Goal: Task Accomplishment & Management: Use online tool/utility

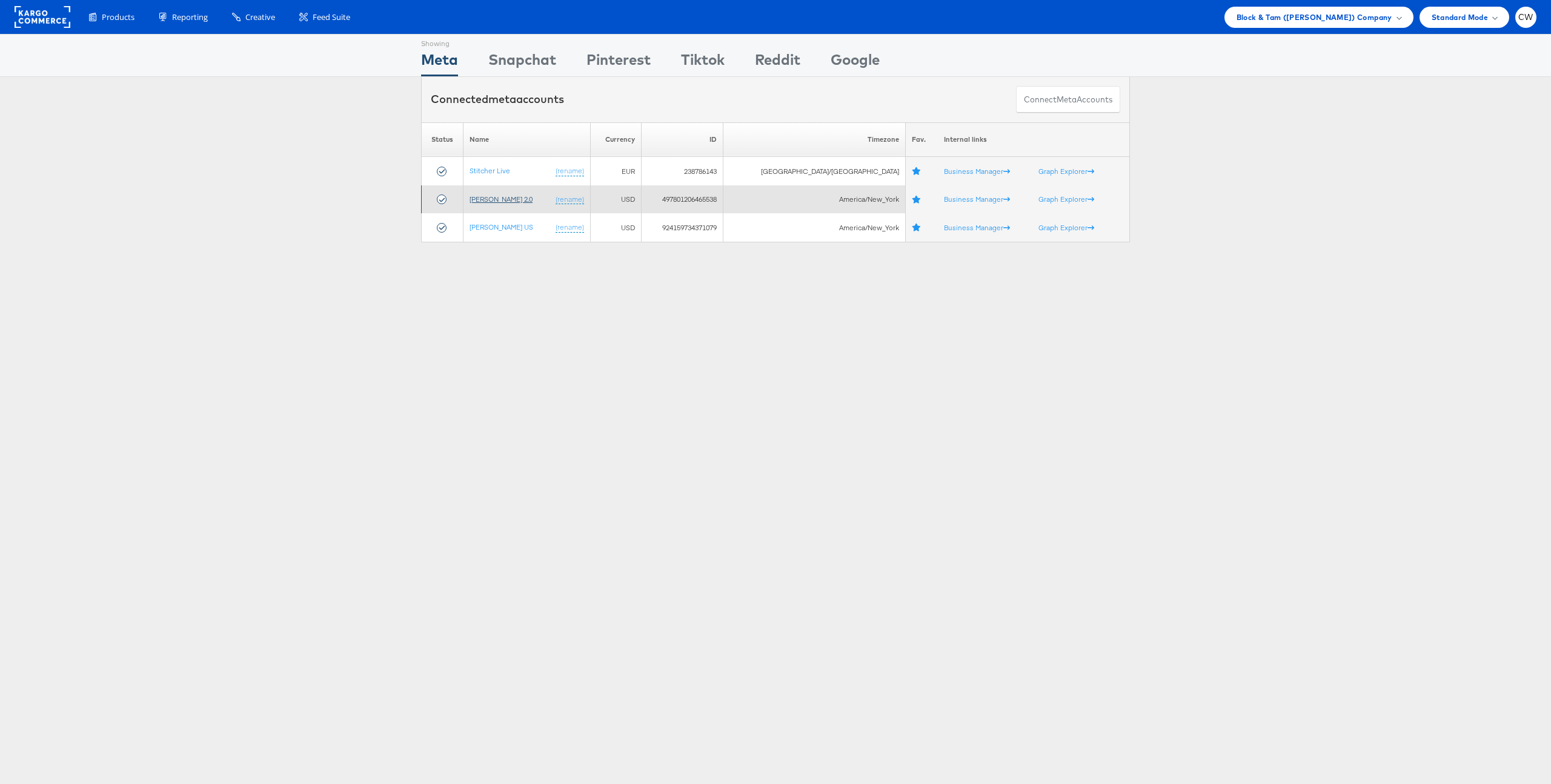
click at [526, 201] on link "[PERSON_NAME] 2.0" at bounding box center [500, 198] width 63 height 9
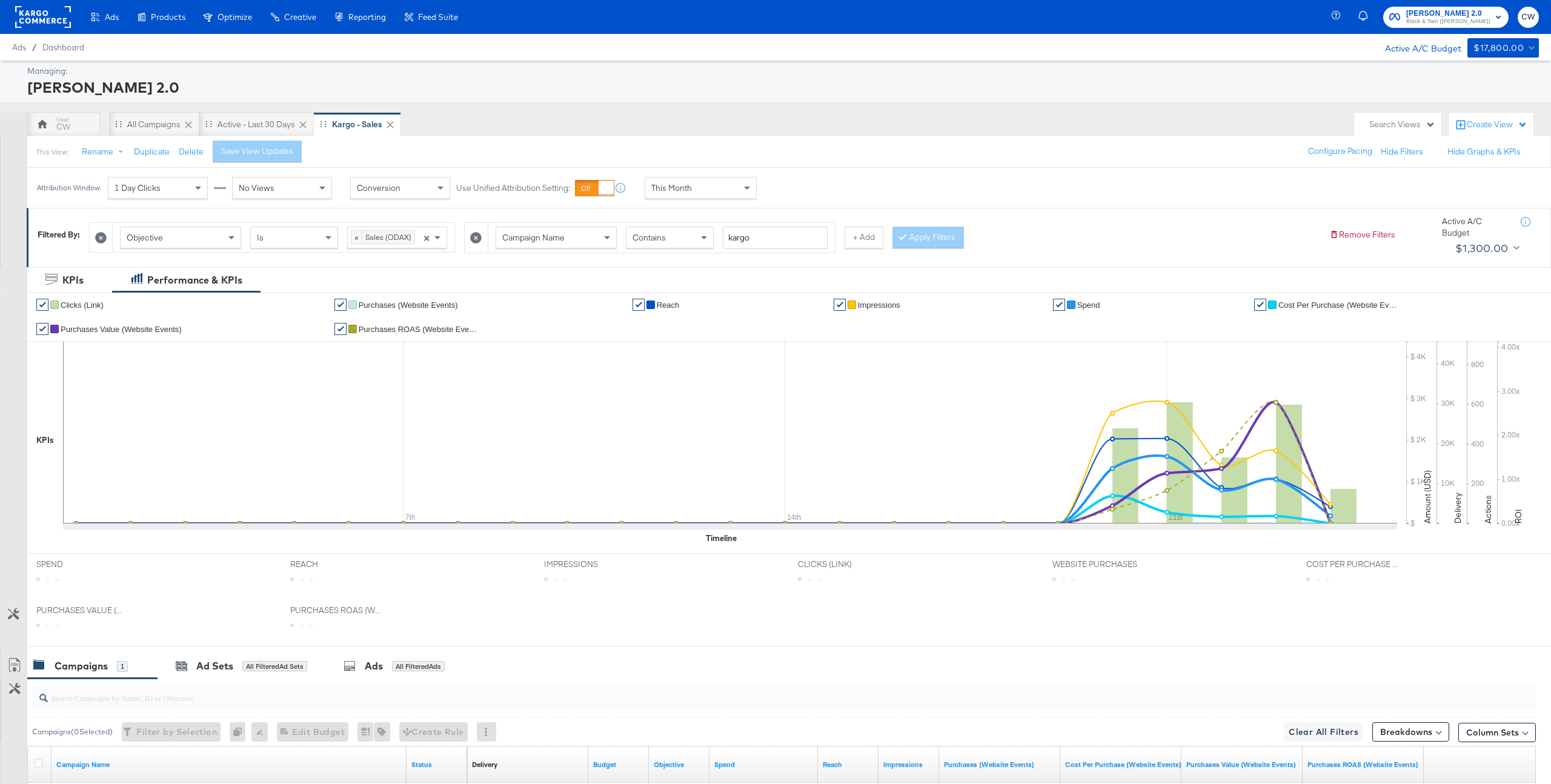
scroll to position [160, 0]
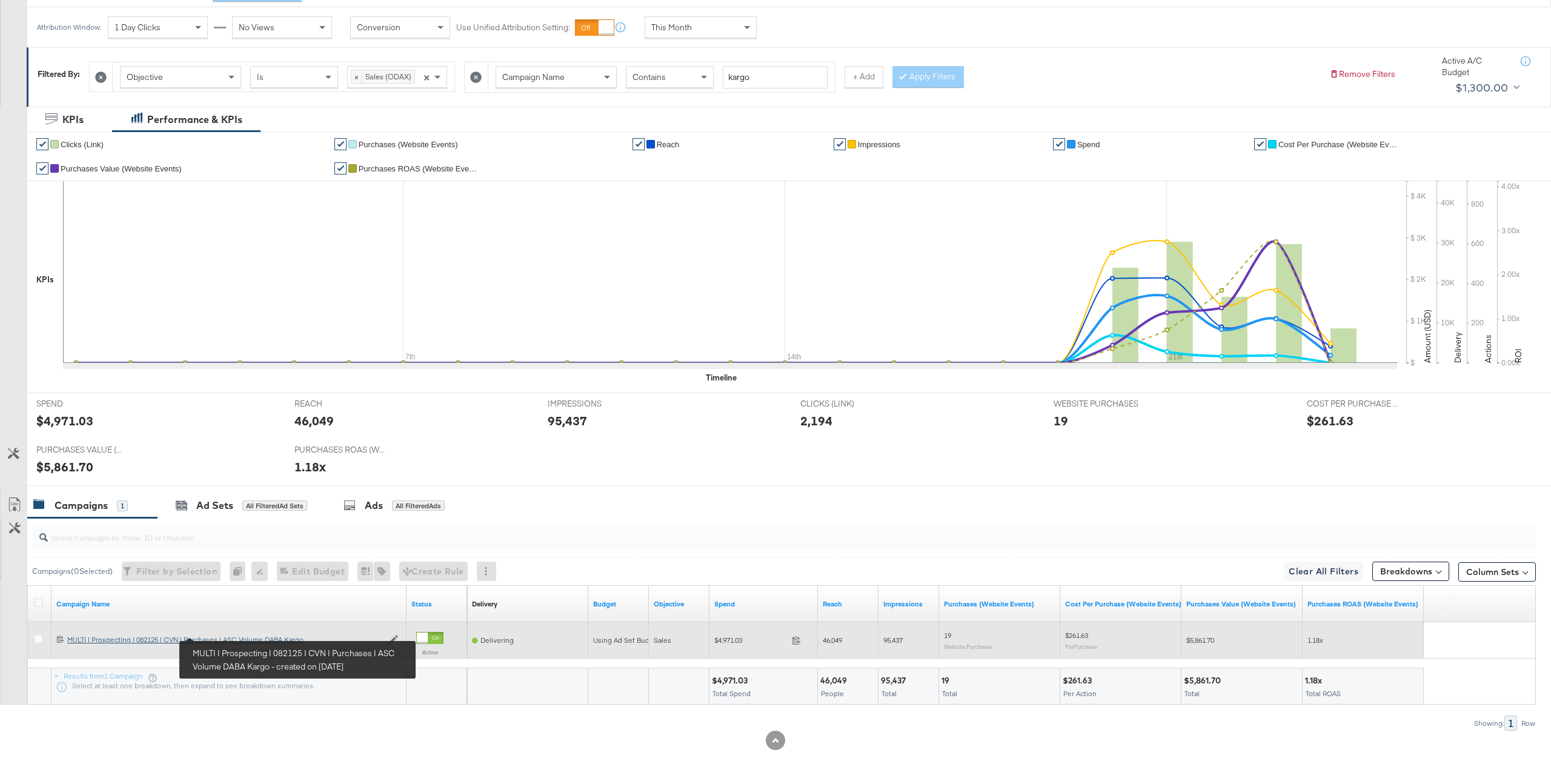
click at [216, 642] on div "MULTI | Prospecting | 082125 | CVN | Purchases | ASC Volume DABA Kargo MULTI | …" at bounding box center [225, 640] width 316 height 10
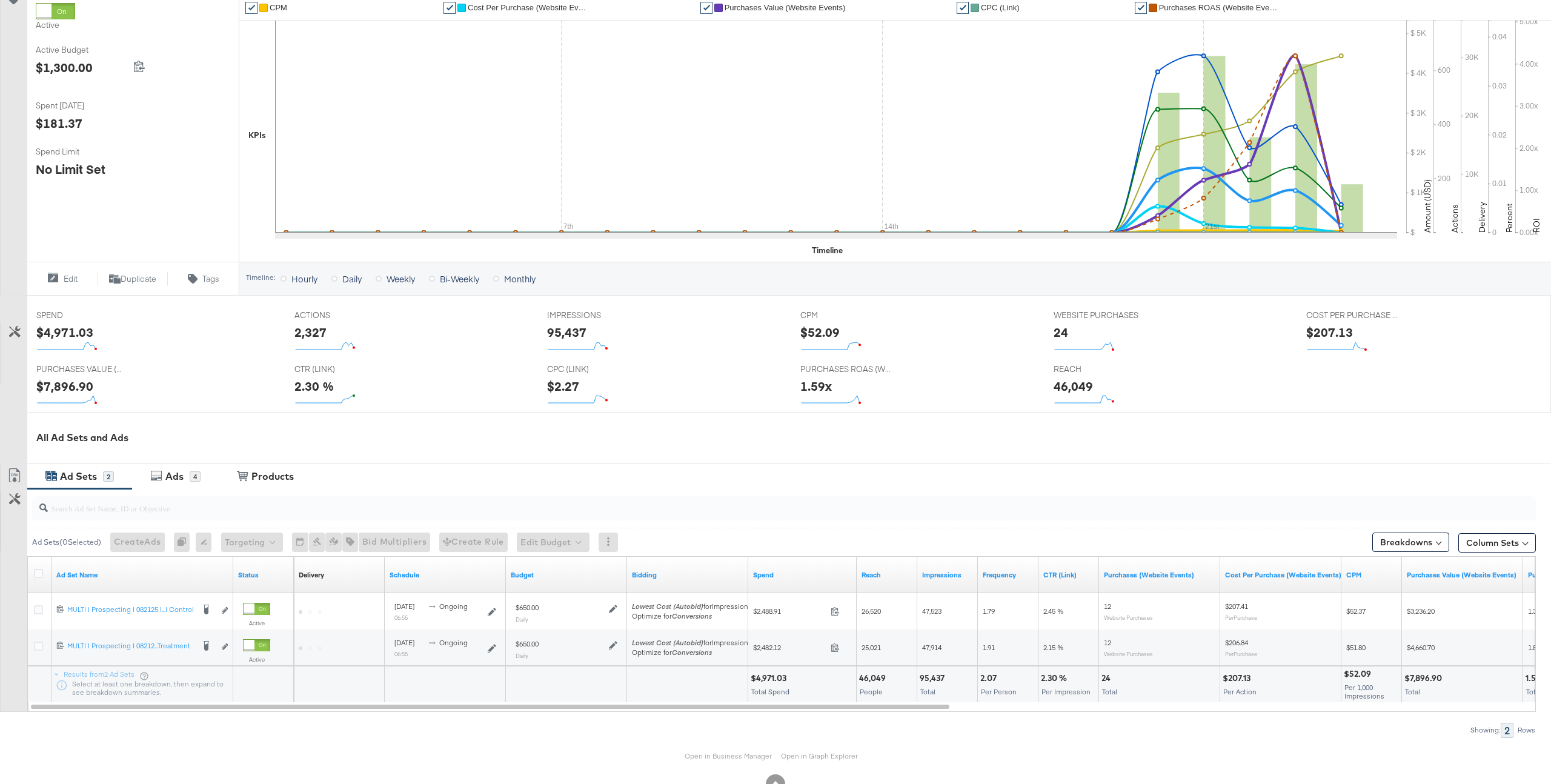
scroll to position [255, 0]
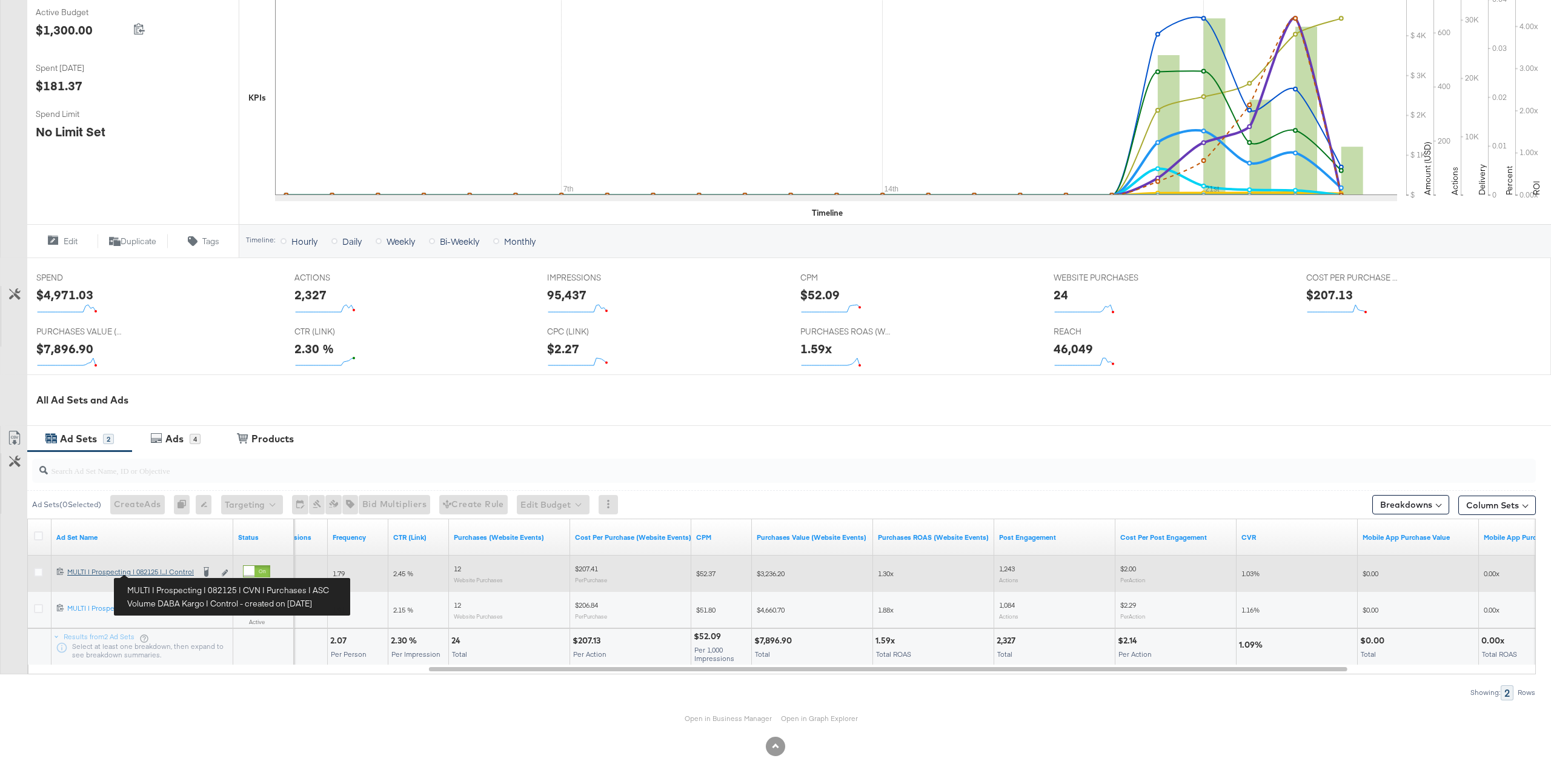
click at [159, 573] on div "MULTI | Prospecting | 082125 | CVN | Purchases | ASC Volume DABA Kargo | Contro…" at bounding box center [130, 572] width 126 height 10
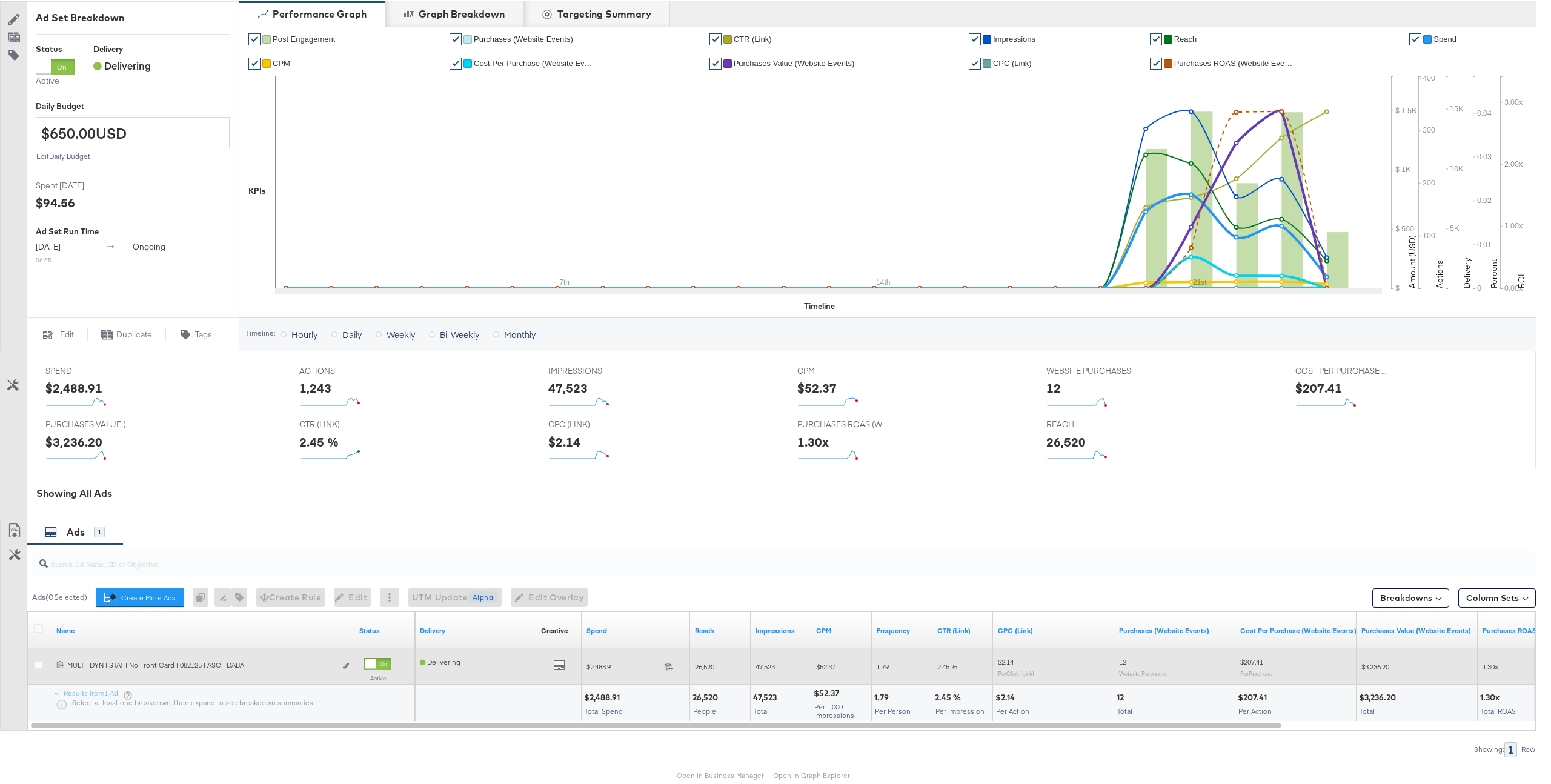
scroll to position [259, 0]
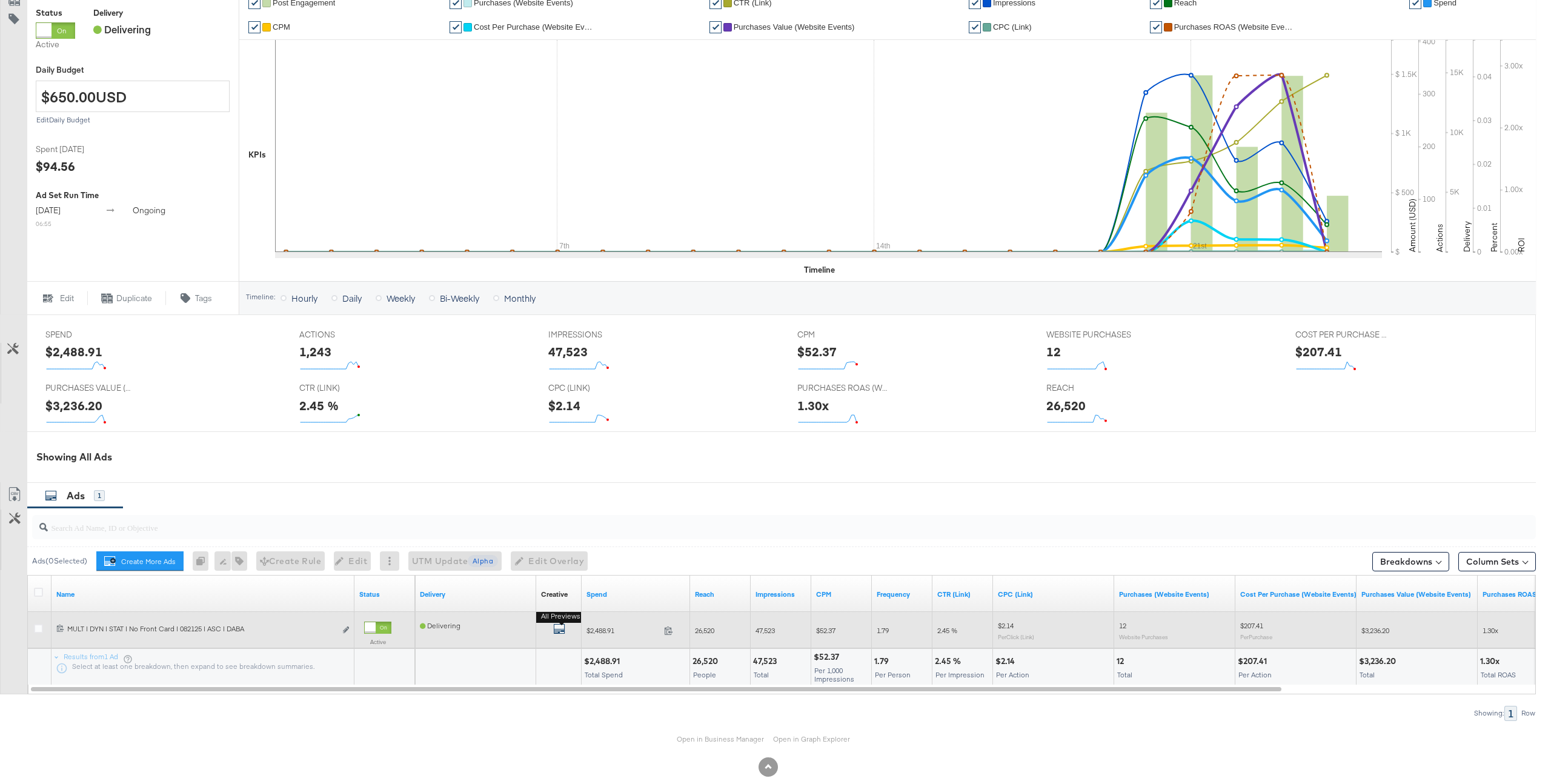
click at [559, 625] on icon "default" at bounding box center [559, 629] width 12 height 12
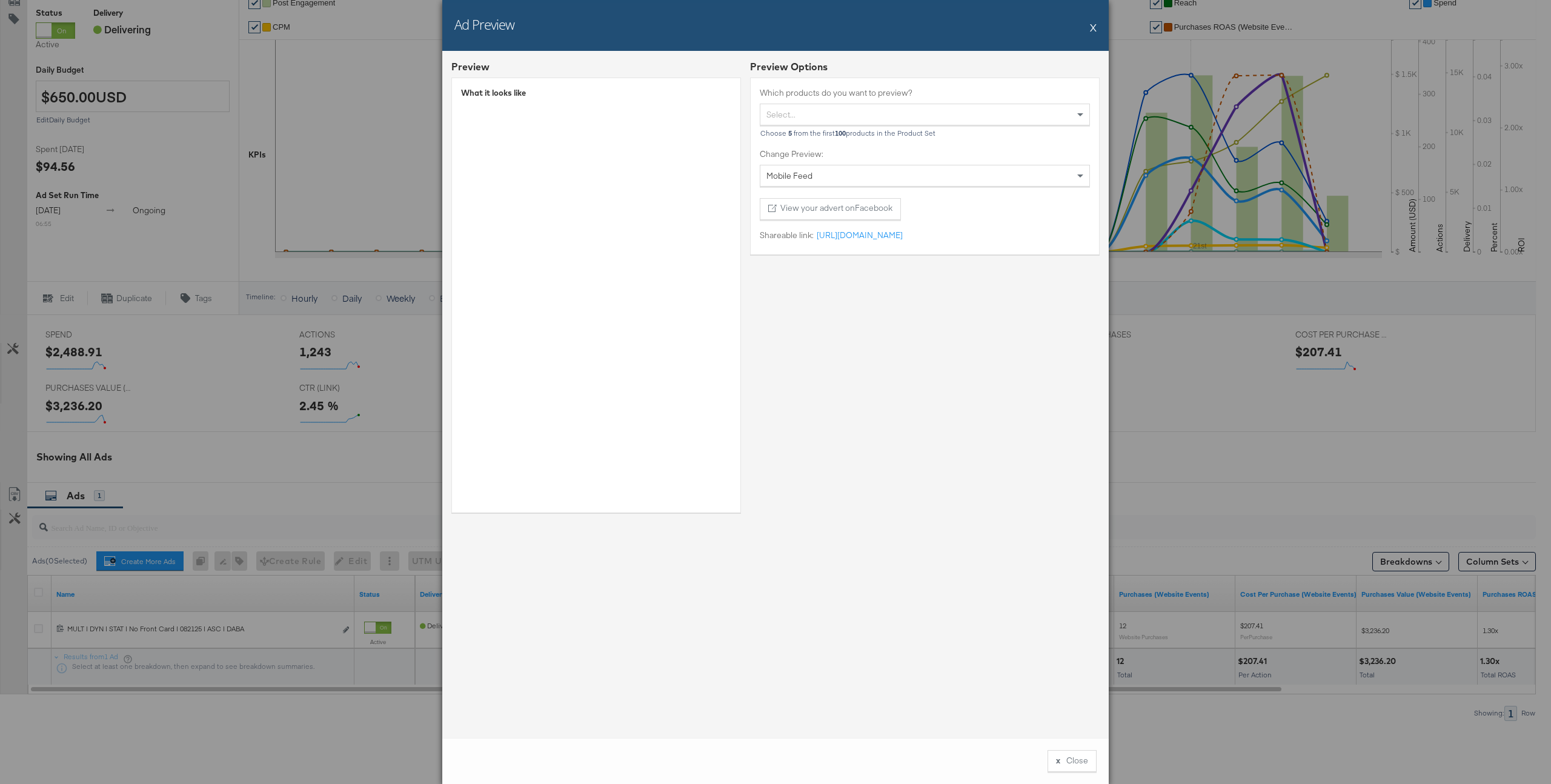
click at [1094, 25] on button "X" at bounding box center [1093, 28] width 7 height 24
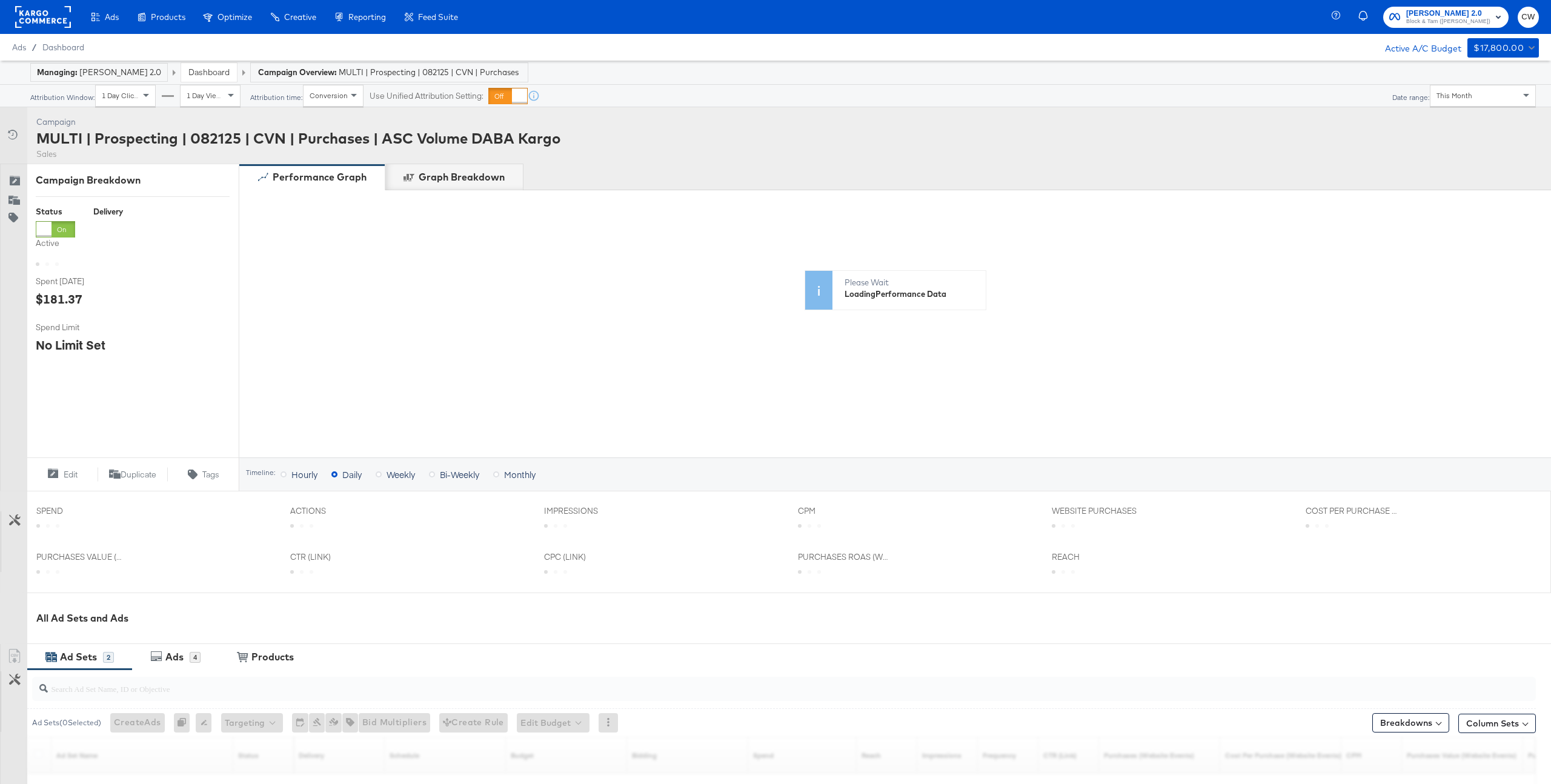
scroll to position [255, 0]
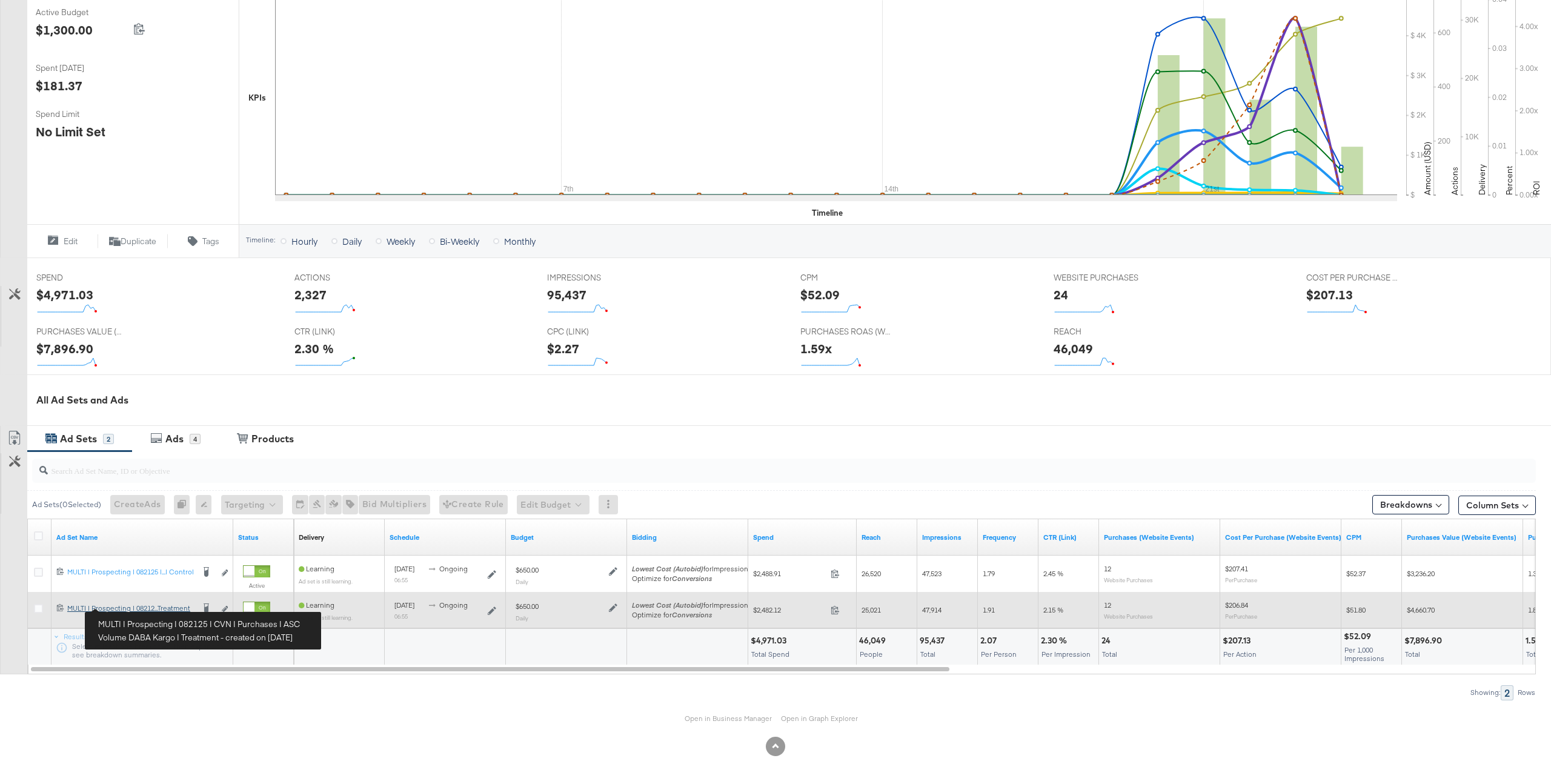
click at [161, 611] on div "MULTI | Prospecting | 082125 | CVN | Purchases | ASC Volume DABA Kargo | Treatm…" at bounding box center [130, 608] width 126 height 10
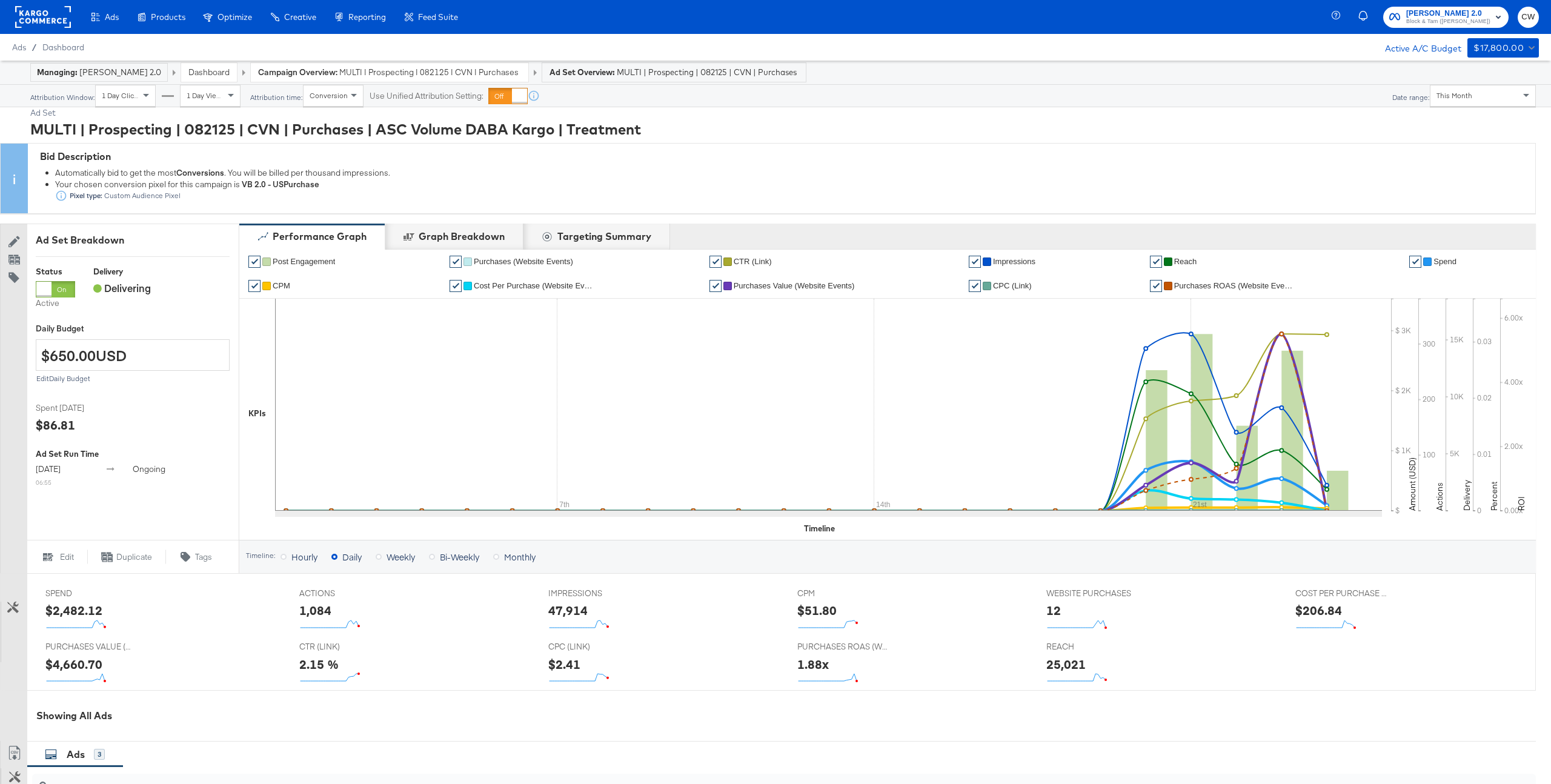
click at [230, 108] on div "Ad Set" at bounding box center [782, 113] width 1505 height 11
click at [224, 98] on span at bounding box center [232, 95] width 15 height 20
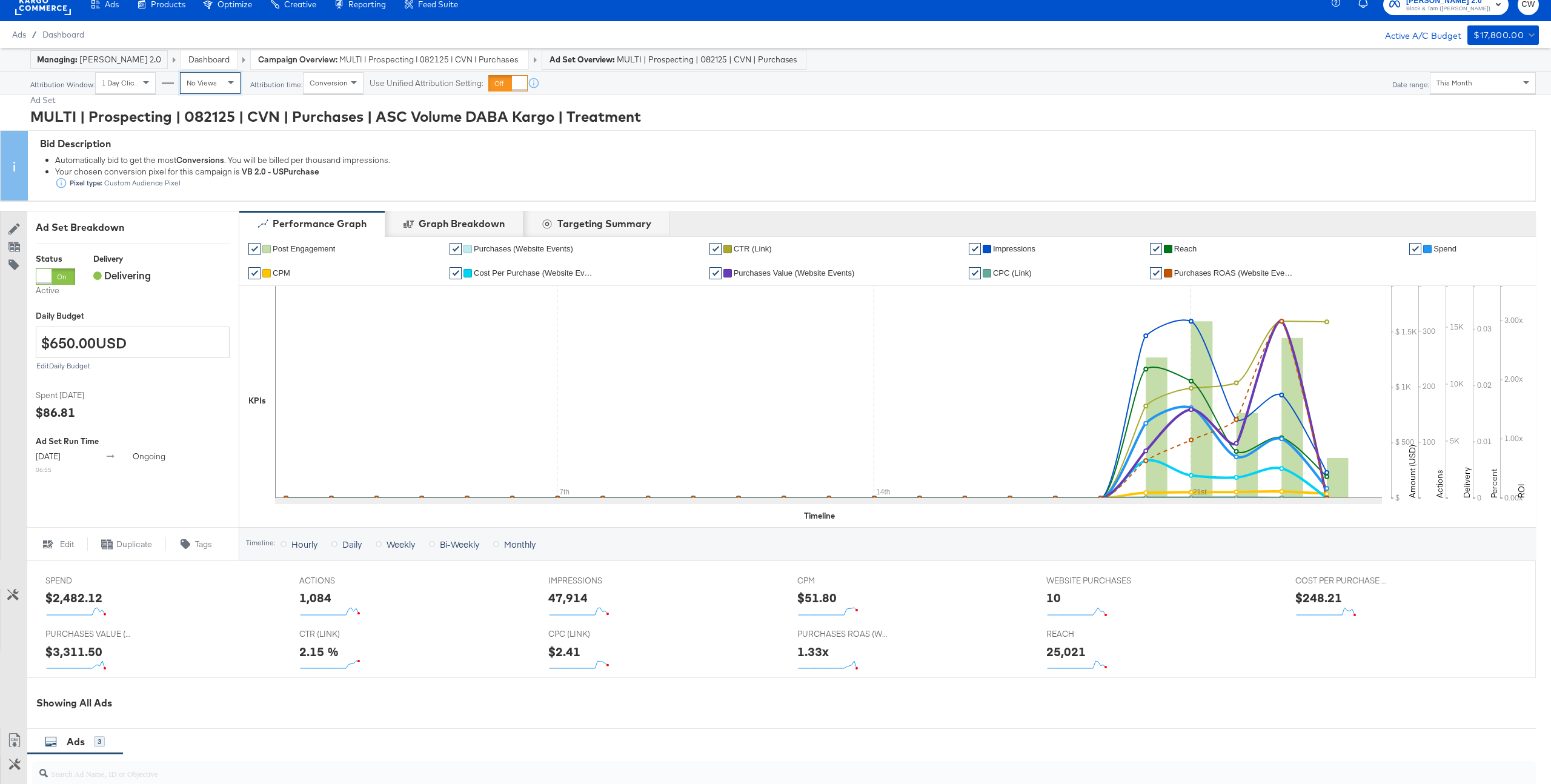
click at [370, 59] on span "MULTI | Prospecting | 082125 | CVN | Purchases | ASC Volume DABA Kargo" at bounding box center [429, 59] width 181 height 11
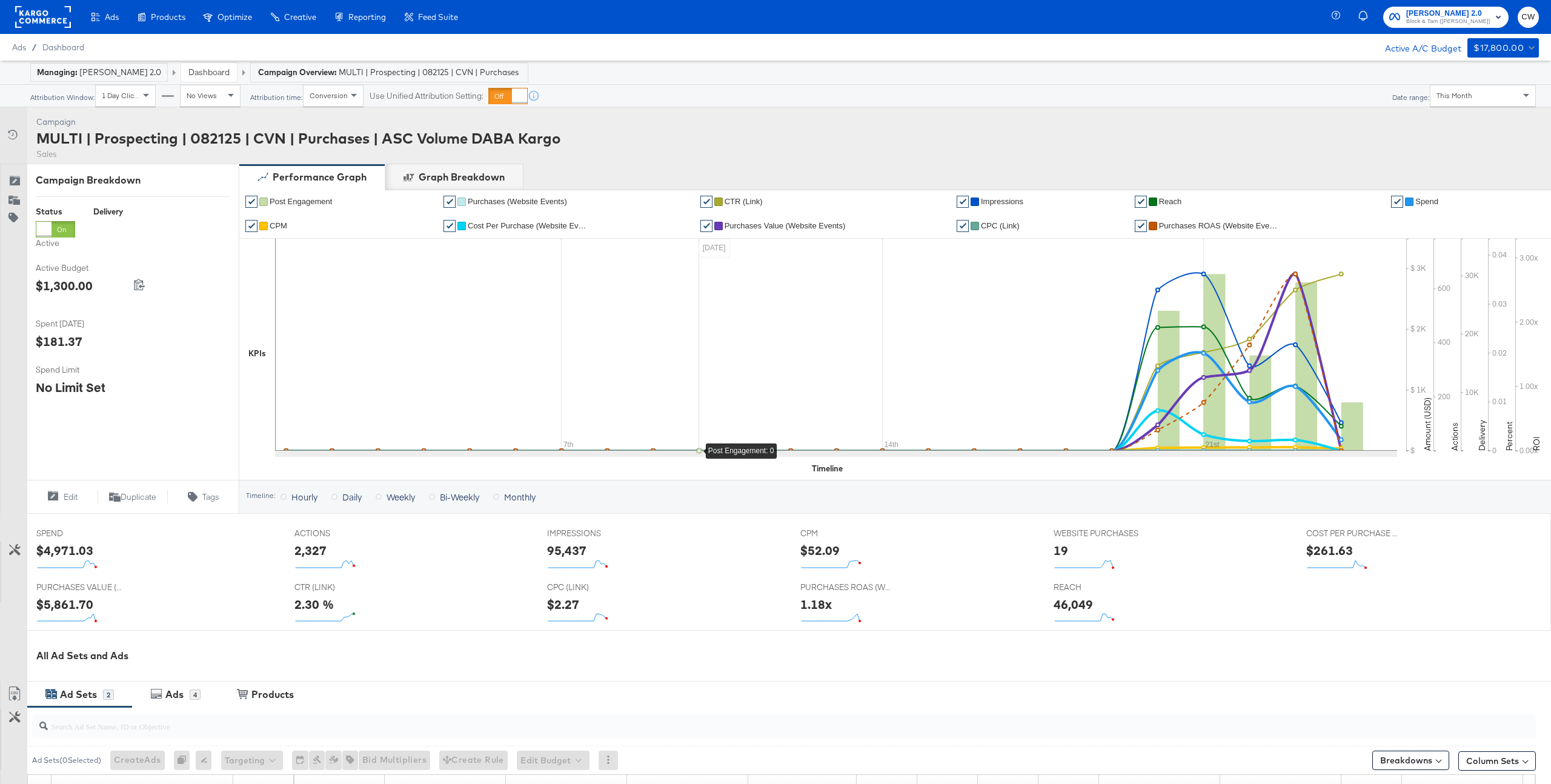
scroll to position [255, 0]
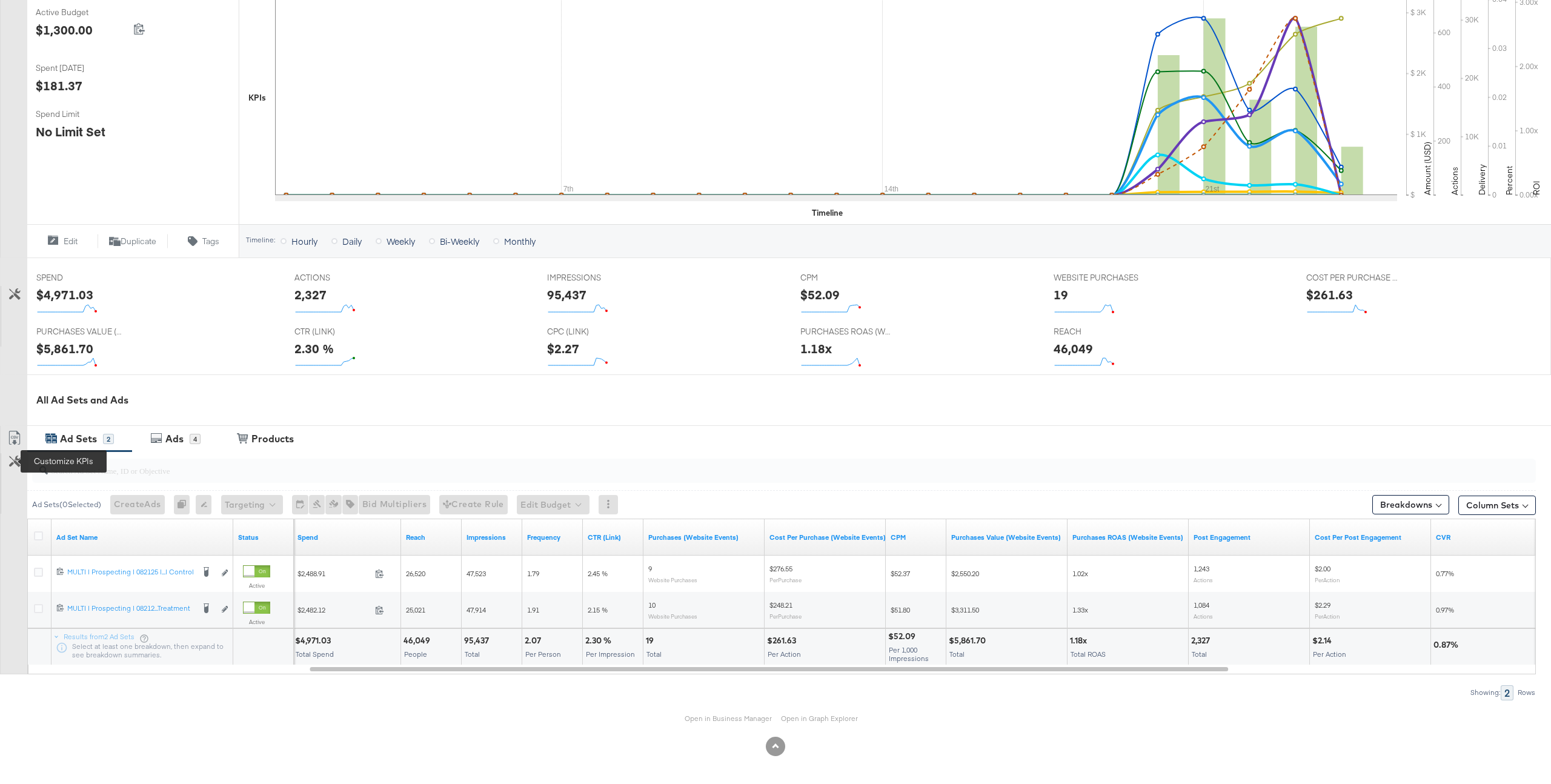
click at [11, 462] on icon at bounding box center [15, 461] width 11 height 11
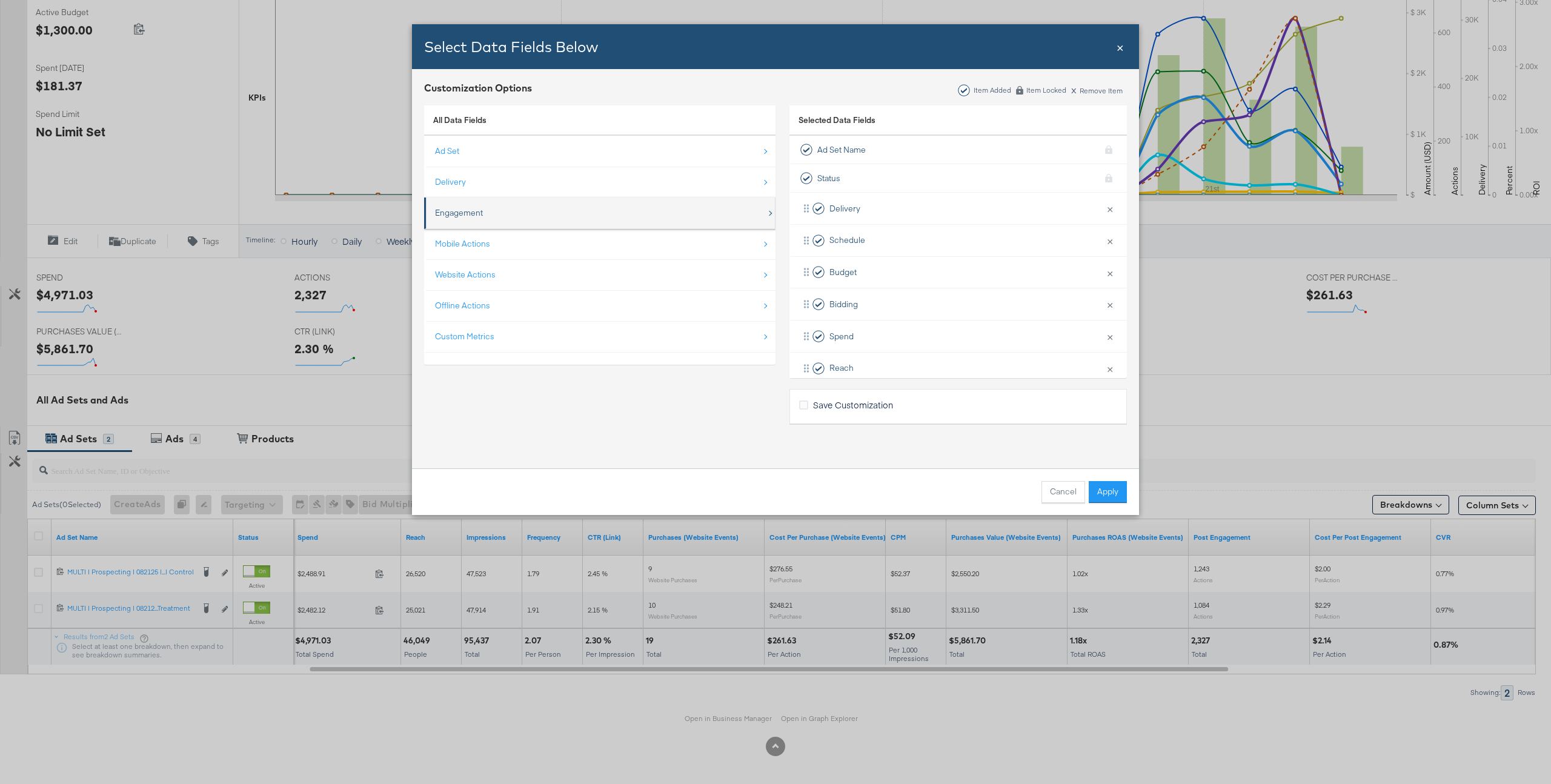
click at [468, 212] on div "Engagement" at bounding box center [459, 213] width 48 height 11
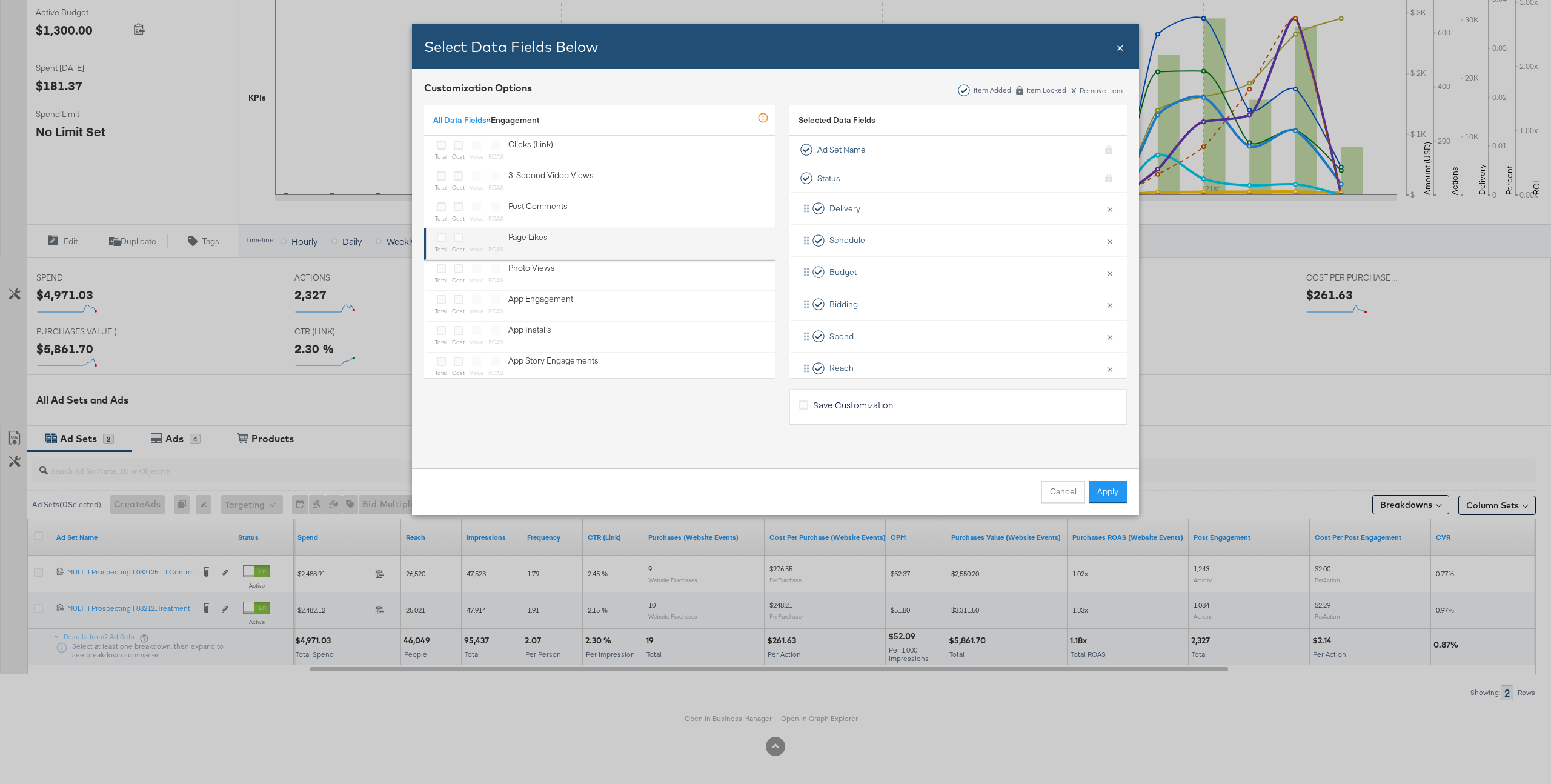
click at [461, 247] on sub "cost" at bounding box center [459, 249] width 13 height 7
click at [438, 243] on div "Bulk Add Locations Modal" at bounding box center [441, 238] width 12 height 14
click at [464, 115] on link "All Data Fields" at bounding box center [460, 120] width 54 height 11
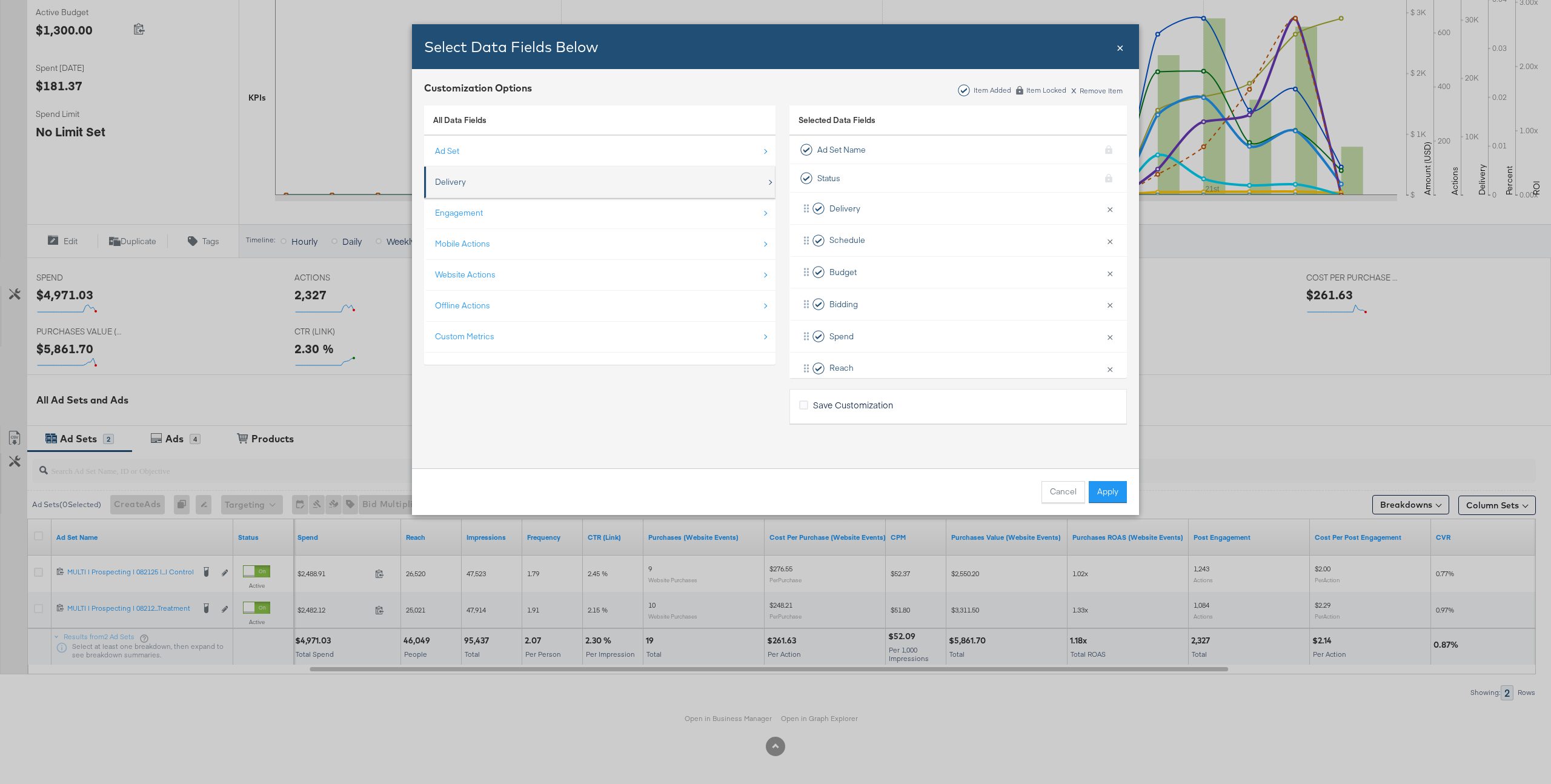
click at [465, 190] on div "Delivery" at bounding box center [600, 182] width 331 height 25
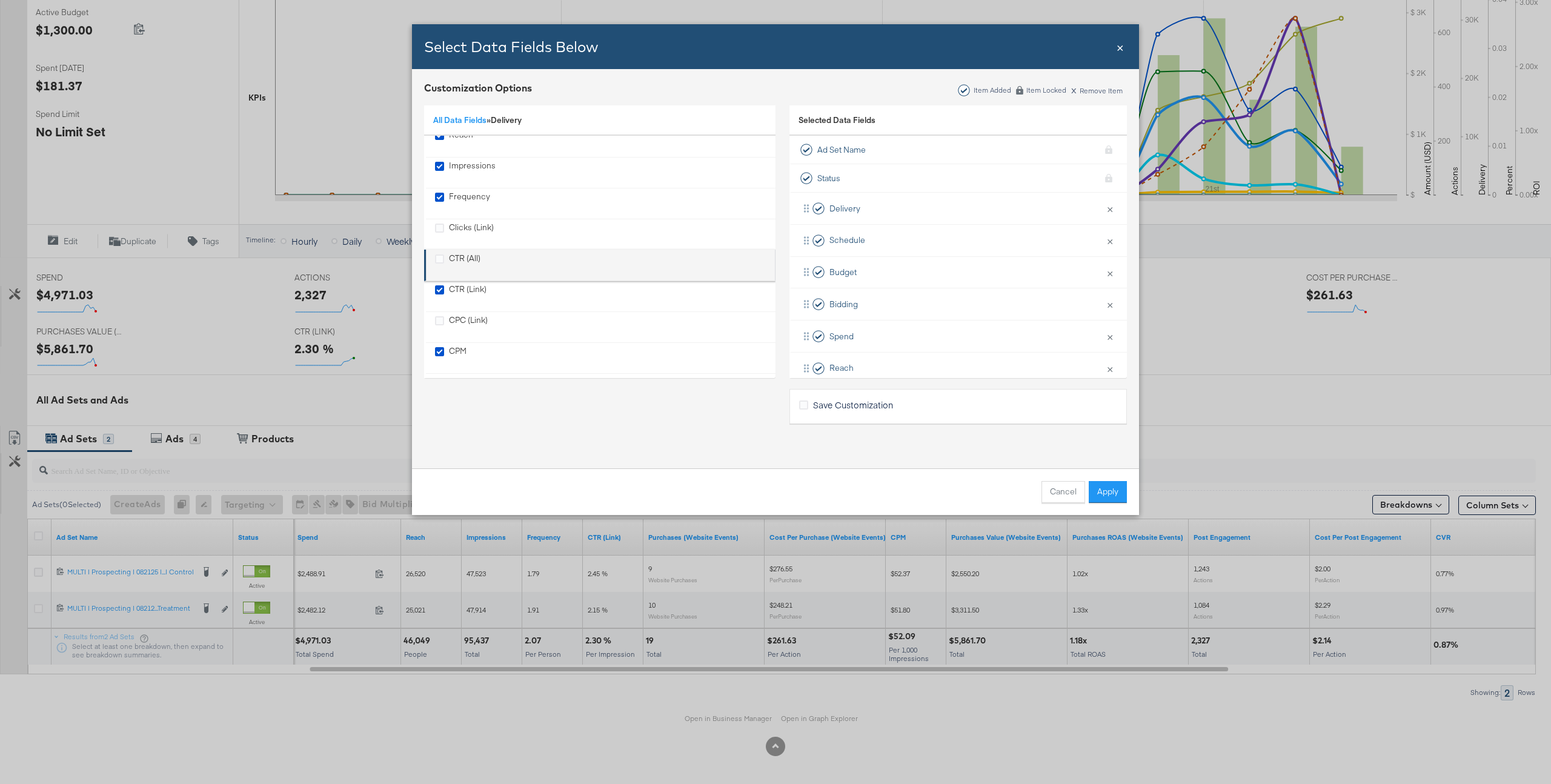
scroll to position [32, 0]
click at [460, 267] on div "CTR (All)" at bounding box center [464, 273] width 32 height 25
click at [1106, 488] on button "Apply" at bounding box center [1107, 491] width 38 height 22
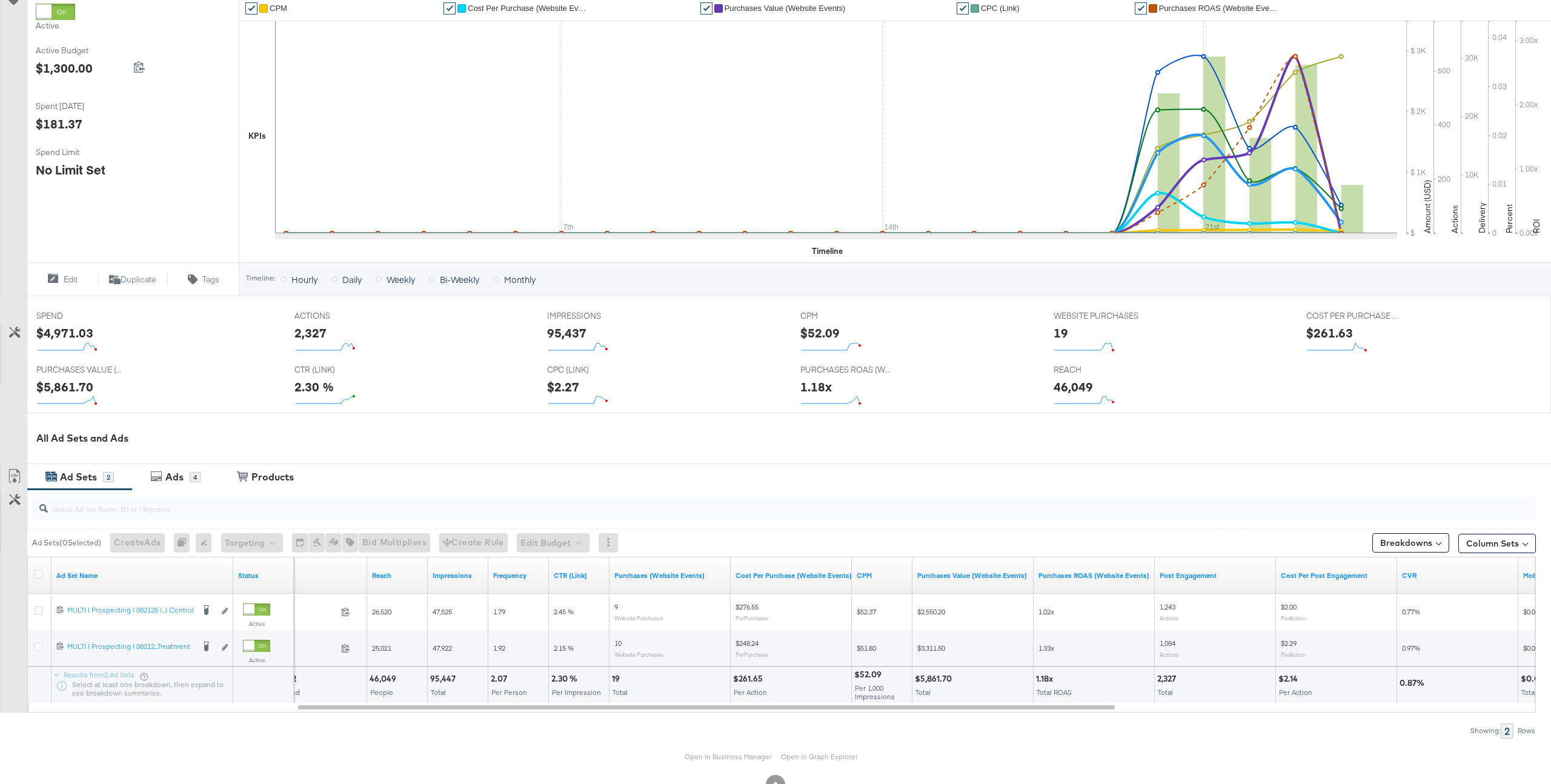
scroll to position [255, 0]
